Goal: Transaction & Acquisition: Purchase product/service

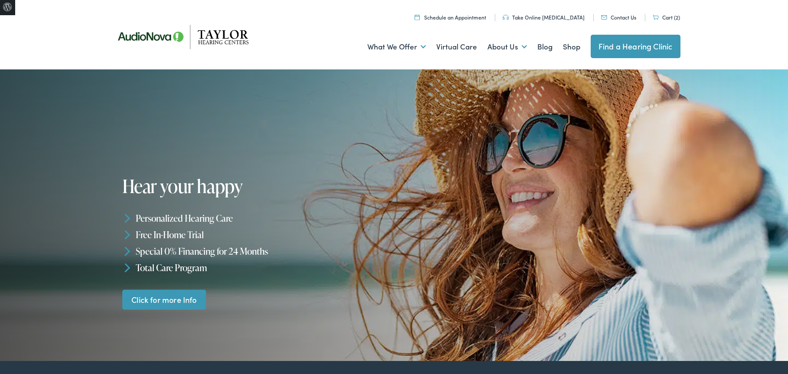
click at [571, 48] on link "Shop" at bounding box center [571, 47] width 17 height 32
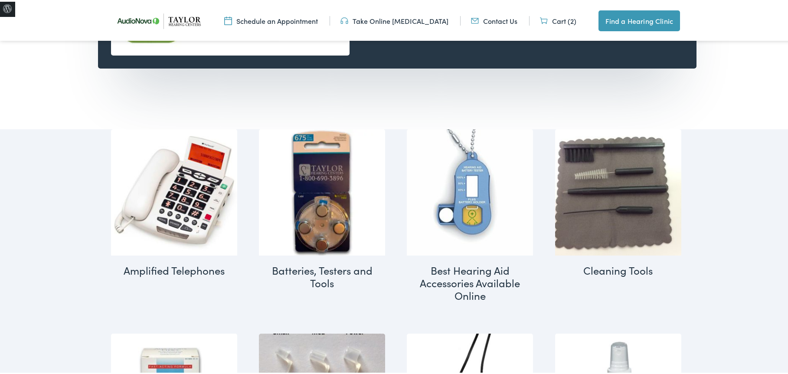
scroll to position [347, 0]
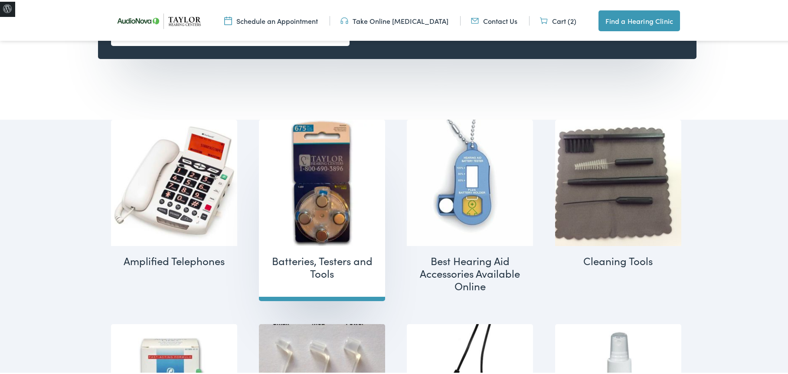
click at [319, 265] on h2 "Batteries, Testers and Tools (14)" at bounding box center [322, 265] width 126 height 42
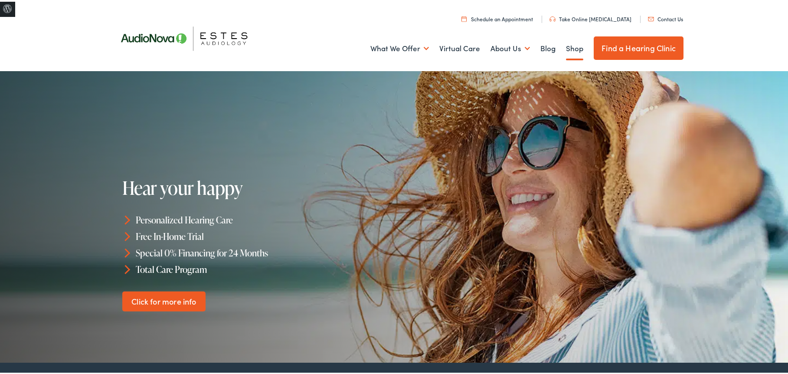
click at [566, 46] on link "Shop" at bounding box center [574, 47] width 17 height 32
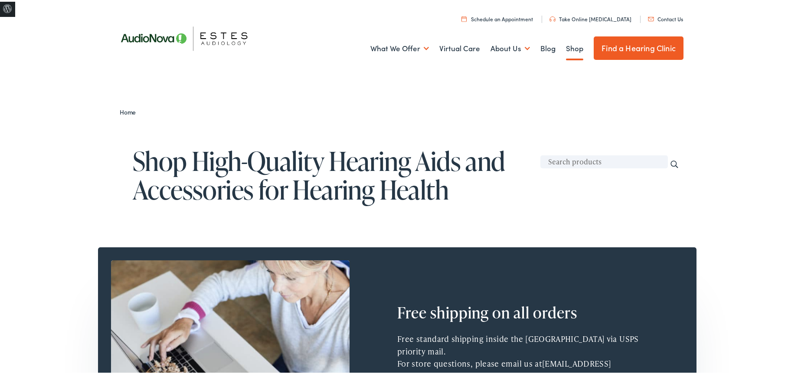
click at [566, 160] on input "text" at bounding box center [603, 159] width 127 height 13
type input "rayovac"
click at [669, 158] on input "Search" at bounding box center [674, 163] width 10 height 10
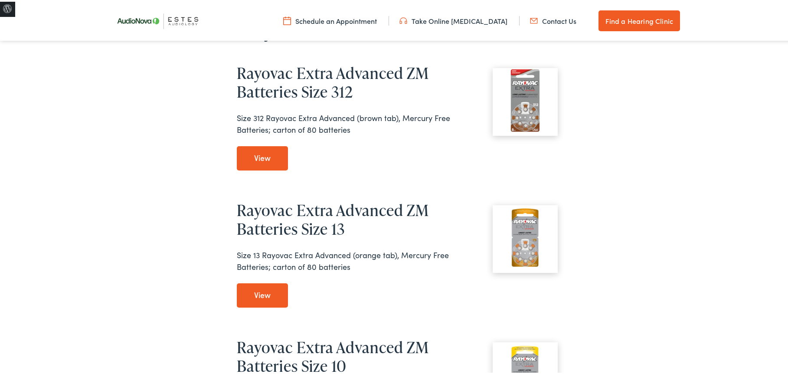
scroll to position [87, 0]
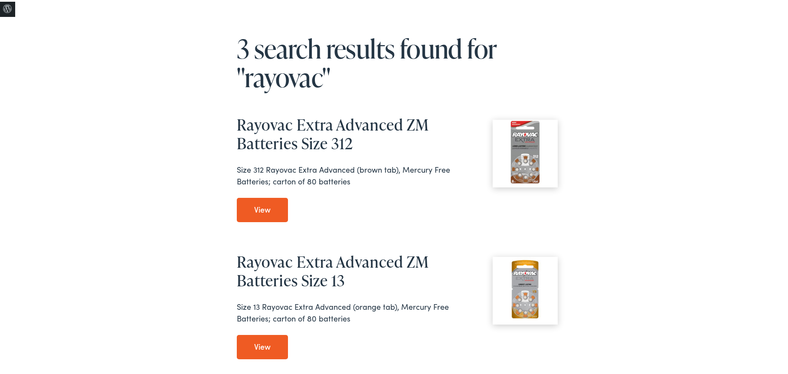
click at [264, 204] on link "View Rayovac Extra Advanced ZM Batteries Size 312" at bounding box center [262, 208] width 51 height 24
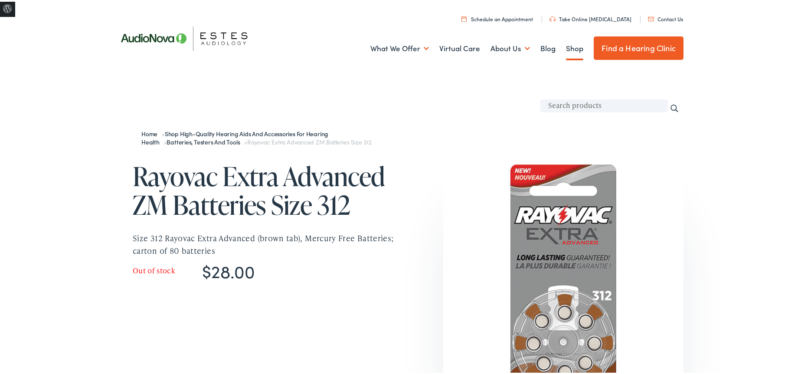
click at [575, 48] on link "Shop" at bounding box center [574, 47] width 17 height 32
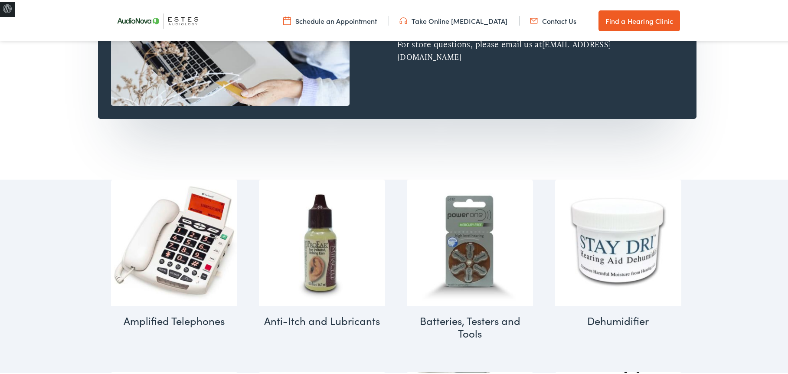
scroll to position [434, 0]
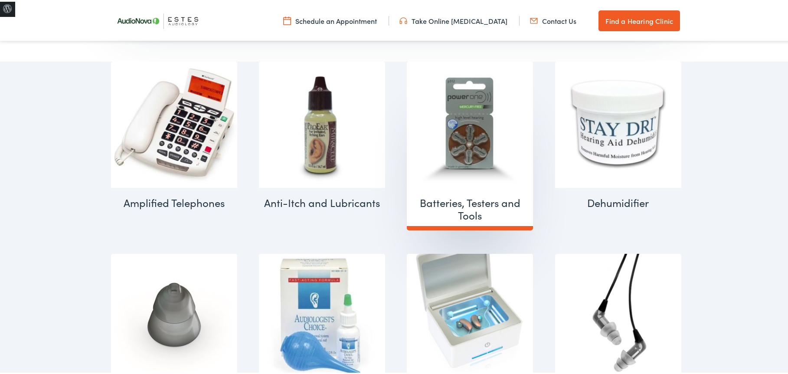
click at [484, 158] on img "Visit product category Batteries, Testers and Tools" at bounding box center [470, 123] width 126 height 126
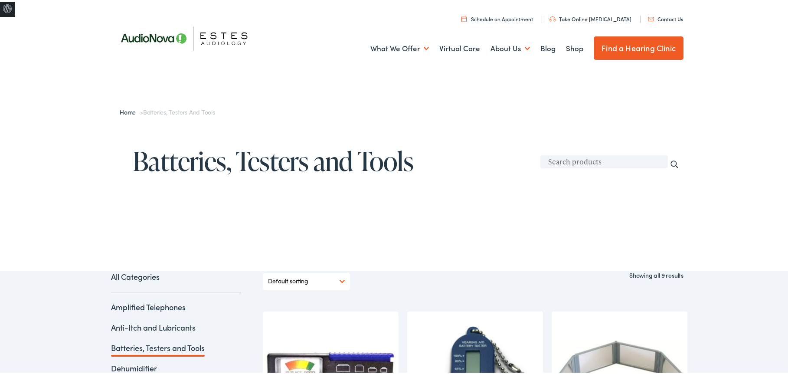
click at [566, 163] on input "text" at bounding box center [603, 159] width 127 height 13
type input "rayovac"
click at [669, 158] on input "Search" at bounding box center [674, 163] width 10 height 10
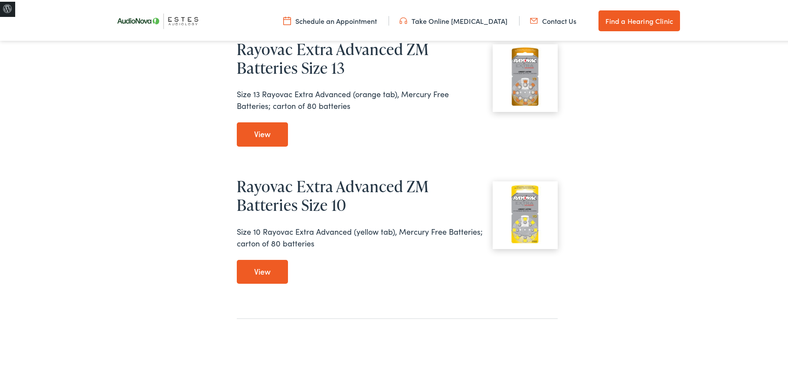
scroll to position [217, 0]
